Goal: Information Seeking & Learning: Check status

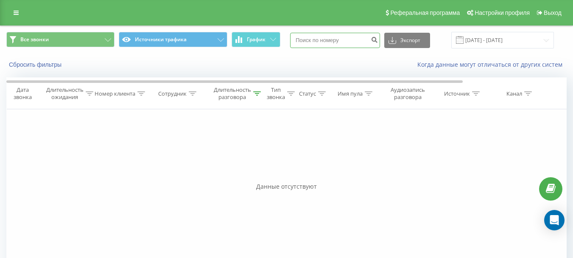
paste input "380633879731"
type input "380633879731"
click at [378, 41] on icon "submit" at bounding box center [374, 38] width 7 height 5
